Goal: Ask a question: Seek information or help from site administrators or community

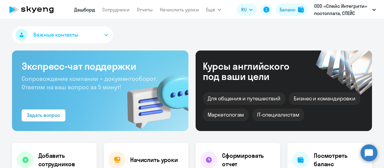
select select "30"
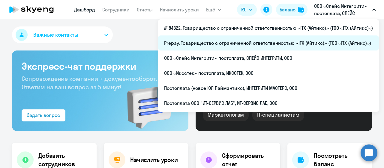
click at [265, 39] on li "Prepay, Товарищество с ограниченной ответственностью «ITX (Айтикс)» (ТОО «ITX (…" at bounding box center [268, 42] width 221 height 15
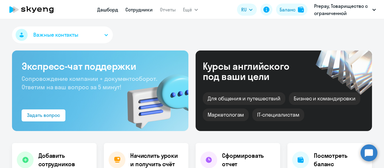
click at [144, 12] on link "Сотрудники" at bounding box center [138, 10] width 27 height 6
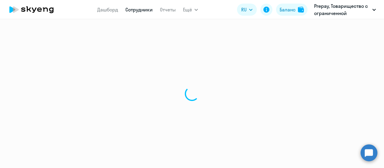
select select "30"
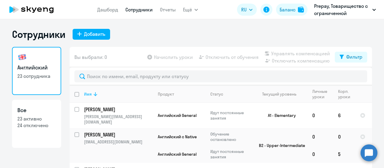
click at [93, 94] on icon at bounding box center [95, 93] width 7 height 7
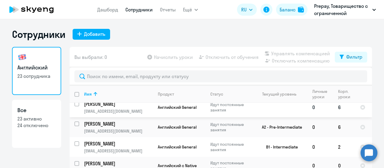
scroll to position [120, 0]
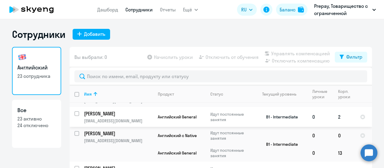
click at [124, 118] on p "ulpan.sb93@gmail.com" at bounding box center [118, 120] width 69 height 5
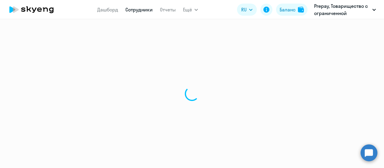
select select "english"
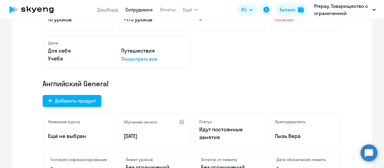
scroll to position [180, 0]
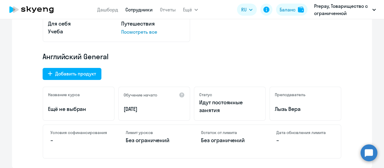
drag, startPoint x: 121, startPoint y: 110, endPoint x: 149, endPoint y: 109, distance: 28.8
click at [149, 109] on div "Обучение начато 12.08.2024" at bounding box center [154, 103] width 72 height 34
click at [154, 107] on p "12.08.2024" at bounding box center [154, 109] width 61 height 8
click at [140, 110] on p "12.08.2024" at bounding box center [154, 109] width 61 height 8
click at [130, 112] on p "12.08.2024" at bounding box center [154, 109] width 61 height 8
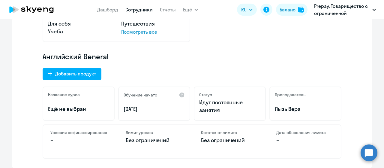
click at [124, 108] on p "12.08.2024" at bounding box center [154, 109] width 61 height 8
drag, startPoint x: 120, startPoint y: 109, endPoint x: 145, endPoint y: 109, distance: 24.9
click at [145, 109] on div "Обучение начато 12.08.2024" at bounding box center [154, 103] width 72 height 34
copy p "12.08.2024"
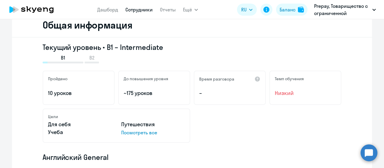
scroll to position [60, 0]
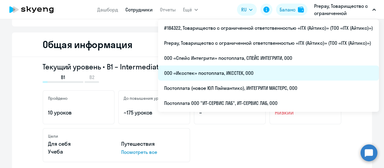
click at [201, 78] on li "ООО «Иксстек» постоплата, ИКССТЕК, ООО" at bounding box center [268, 72] width 221 height 15
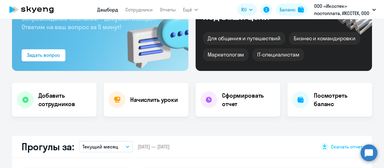
scroll to position [114, 0]
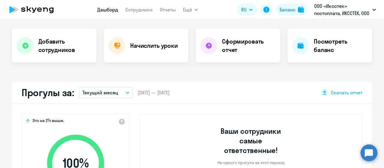
select select "30"
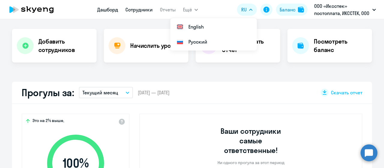
click at [142, 7] on link "Сотрудники" at bounding box center [138, 10] width 27 height 6
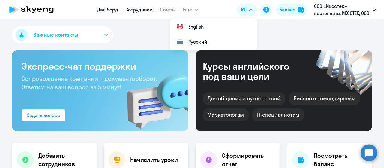
select select "30"
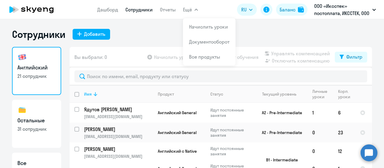
click at [94, 93] on icon at bounding box center [96, 94] width 4 height 4
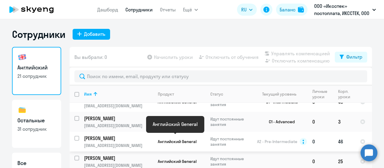
scroll to position [120, 0]
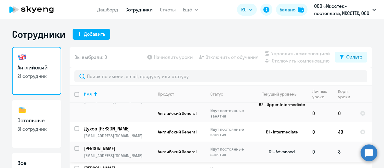
click at [135, 148] on td "Еремин Алексей Владимирович tarydium@yandex.ru" at bounding box center [116, 152] width 74 height 20
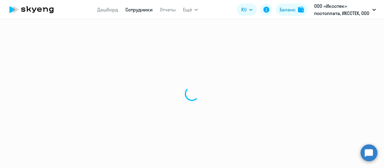
select select "english"
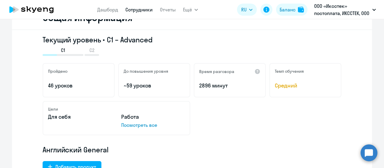
scroll to position [60, 0]
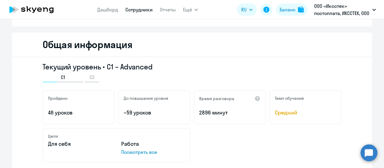
click at [33, 11] on icon at bounding box center [31, 9] width 53 height 15
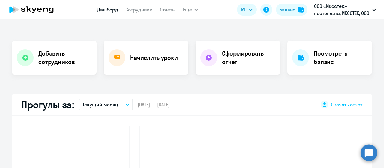
scroll to position [102, 0]
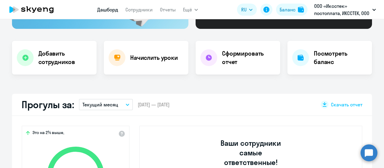
select select "30"
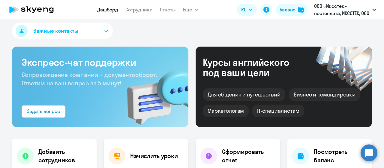
scroll to position [0, 0]
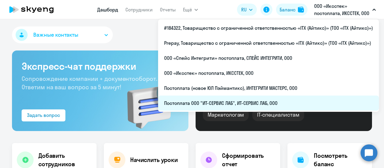
click at [221, 103] on li "Постоплата ООО "ИТ-СЕРВИС ЛАБ", ИТ-СЕРВИС ЛАБ, ООО" at bounding box center [268, 102] width 221 height 15
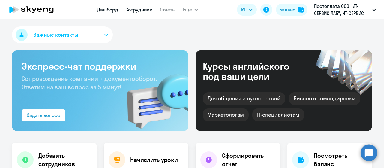
click at [137, 10] on link "Сотрудники" at bounding box center [138, 10] width 27 height 6
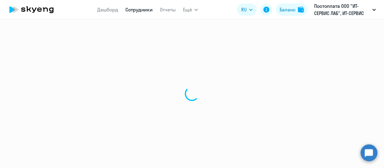
select select "30"
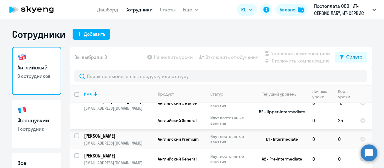
scroll to position [130, 0]
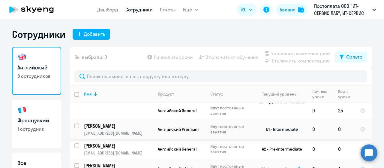
click at [98, 127] on td "Жосанов Максим Александрович prospect78@yandex.ru" at bounding box center [116, 129] width 74 height 20
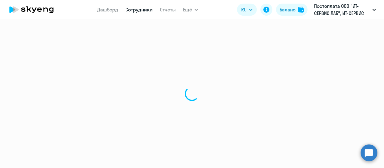
select select "english"
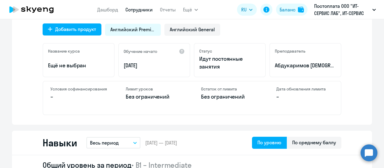
scroll to position [210, 0]
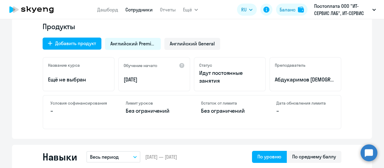
drag, startPoint x: 119, startPoint y: 81, endPoint x: 151, endPoint y: 81, distance: 31.8
click at [151, 81] on div "Обучение начато 26.10.2024" at bounding box center [154, 74] width 72 height 34
click at [152, 81] on p "26.10.2024" at bounding box center [154, 80] width 61 height 8
drag, startPoint x: 125, startPoint y: 78, endPoint x: 161, endPoint y: 82, distance: 36.2
click at [161, 82] on div "Обучение начато 26.10.2024" at bounding box center [154, 74] width 72 height 34
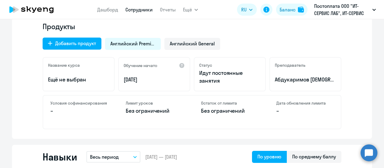
click at [369, 151] on circle at bounding box center [368, 152] width 17 height 17
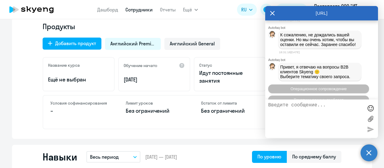
scroll to position [697, 0]
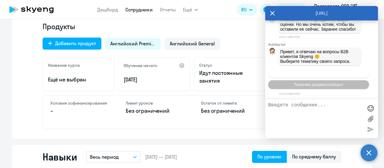
click at [324, 77] on button "Операционное сопровождение" at bounding box center [318, 73] width 101 height 9
click at [324, 74] on span "Операционное сопровождение" at bounding box center [318, 73] width 56 height 4
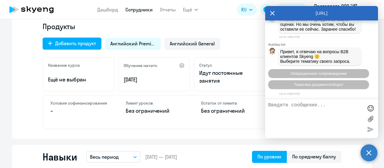
scroll to position [733, 0]
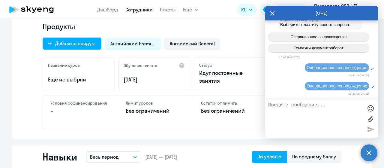
click at [311, 105] on textarea at bounding box center [315, 118] width 95 height 32
click at [274, 13] on icon at bounding box center [272, 13] width 5 height 14
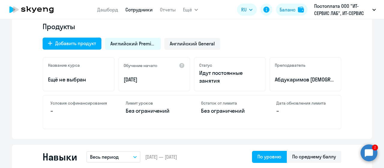
click at [372, 154] on circle at bounding box center [368, 152] width 17 height 17
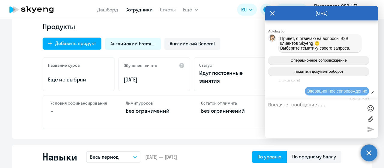
scroll to position [837, 0]
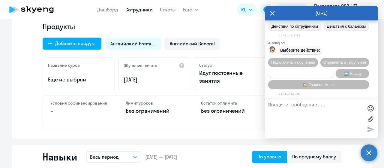
click at [303, 75] on span "Сотруднику нужна помощь" at bounding box center [300, 73] width 49 height 4
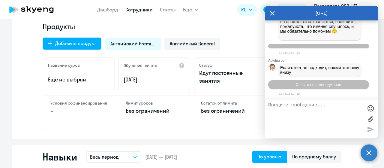
click at [321, 85] on span "Связаться с менеджером" at bounding box center [318, 84] width 46 height 4
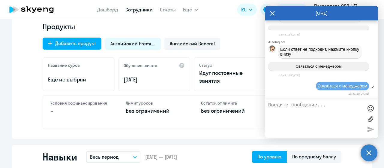
scroll to position [1065, 0]
click at [306, 115] on textarea at bounding box center [315, 118] width 95 height 32
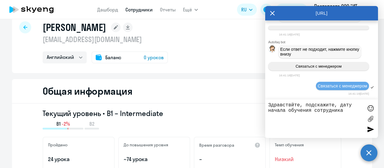
scroll to position [0, 0]
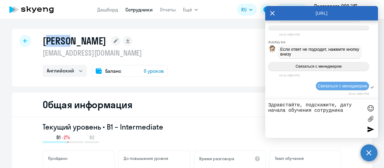
drag, startPoint x: 46, startPoint y: 43, endPoint x: 73, endPoint y: 43, distance: 27.6
click at [73, 43] on h1 "Жосанов Максим Александрович" at bounding box center [75, 41] width 64 height 12
drag, startPoint x: 42, startPoint y: 40, endPoint x: 116, endPoint y: 40, distance: 73.8
click at [106, 40] on h1 "Жосанов Максим Александрович" at bounding box center [75, 41] width 64 height 12
copy h1 "Жосанов Максим"
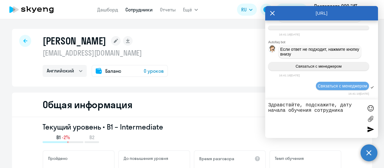
click at [345, 111] on textarea "Здравствйте, подскажите, дату начала обучения сотрудника" at bounding box center [315, 118] width 95 height 32
paste textarea "Жосанов Максим"
click at [299, 105] on textarea "Здравствйте, подскажите, дату начала обучения сотрудника Жосанов Максим" at bounding box center [315, 118] width 95 height 32
click at [315, 116] on textarea "Здравствуйте, подскажите, дату начала обучения сотрудника Жосанов Максим" at bounding box center [315, 118] width 95 height 32
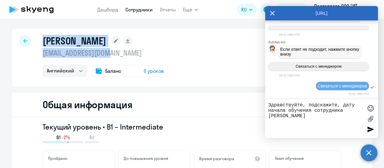
drag, startPoint x: 35, startPoint y: 50, endPoint x: 113, endPoint y: 50, distance: 78.3
click at [113, 50] on div "Жосанов Максим Александрович prospect78@yandex.ru Английский Остальные Баланс 0…" at bounding box center [192, 58] width 360 height 58
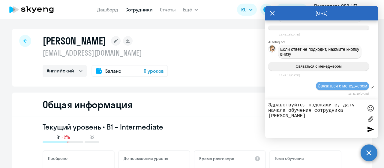
click at [114, 51] on p "prospect78@yandex.ru" at bounding box center [105, 53] width 125 height 10
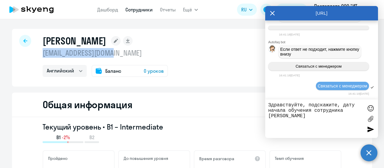
drag, startPoint x: 117, startPoint y: 54, endPoint x: 40, endPoint y: 55, distance: 76.8
click at [43, 55] on p "prospect78@yandex.ru" at bounding box center [105, 53] width 125 height 10
copy p "prospect78@yandex.ru"
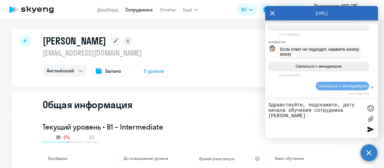
click at [321, 118] on textarea "Здравствуйте, подскажите, дату начала обучения сотрудника Жосанов Максим" at bounding box center [315, 118] width 95 height 32
paste textarea "prospect78@yandex.ru"
type textarea "Здравствуйте, подскажите, дату начала обучения сотрудника [PERSON_NAME] [EMAIL_…"
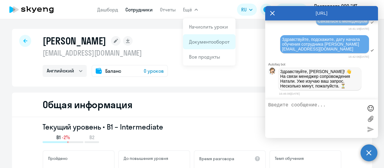
scroll to position [1174, 0]
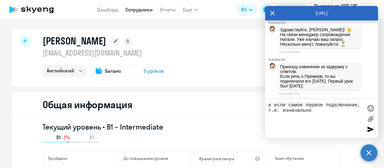
type textarea "а если самое первое подключение, т.е. изначально?"
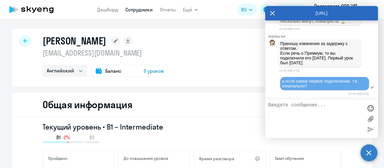
scroll to position [1197, 0]
click at [226, 78] on div "Жосанов Максим Александрович prospect78@yandex.ru Английский Остальные Баланс 0…" at bounding box center [192, 58] width 360 height 58
click at [101, 68] on div "Баланс 0 уроков" at bounding box center [129, 71] width 76 height 12
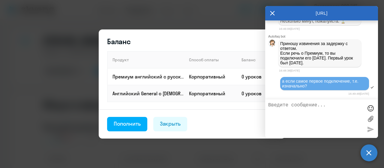
click at [271, 13] on icon at bounding box center [272, 13] width 5 height 14
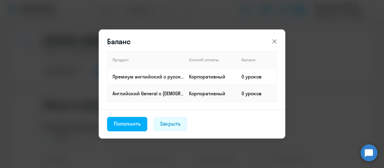
click at [274, 42] on icon at bounding box center [274, 41] width 7 height 7
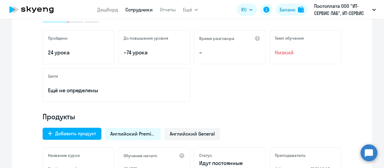
scroll to position [150, 0]
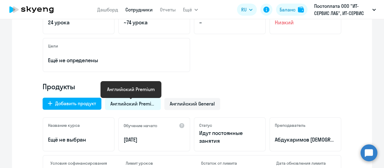
click at [137, 100] on span "Английский Premium" at bounding box center [132, 103] width 45 height 7
click at [181, 104] on span "Английский General" at bounding box center [192, 103] width 45 height 7
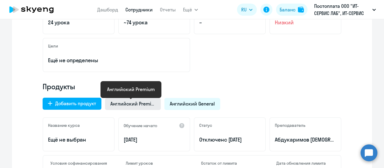
click at [124, 103] on span "Английский Premium" at bounding box center [132, 103] width 45 height 7
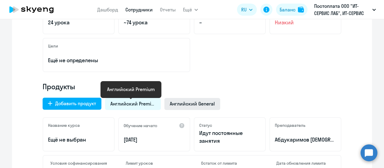
click at [179, 101] on span "Английский General" at bounding box center [192, 103] width 45 height 7
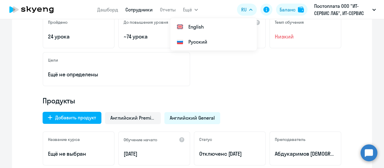
scroll to position [210, 0]
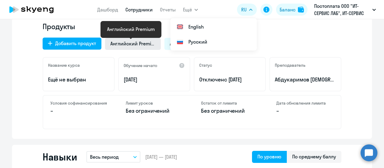
click at [127, 43] on span "Английский Premium" at bounding box center [132, 43] width 45 height 7
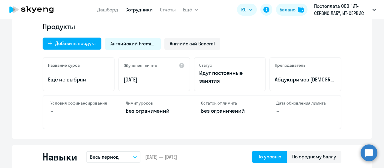
drag, startPoint x: 121, startPoint y: 80, endPoint x: 148, endPoint y: 78, distance: 27.7
click at [148, 78] on div "Обучение начато 26.10.2024" at bounding box center [154, 74] width 72 height 34
copy p "26.10.2024"
click at [368, 148] on circle at bounding box center [368, 152] width 17 height 17
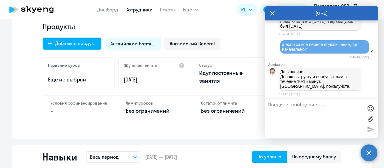
scroll to position [0, 0]
type textarea "спасибо"
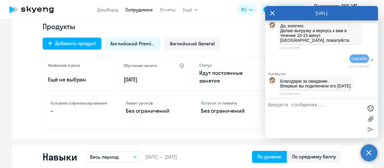
scroll to position [1312, 0]
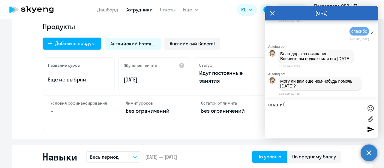
type textarea "спасибо"
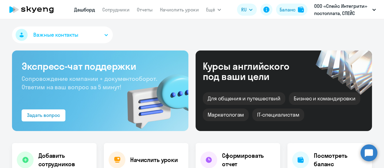
select select "30"
click at [372, 154] on circle at bounding box center [368, 152] width 17 height 17
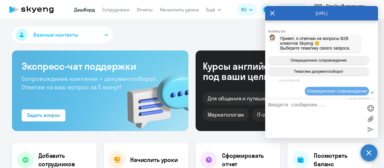
scroll to position [1330, 0]
